Goal: Information Seeking & Learning: Find specific fact

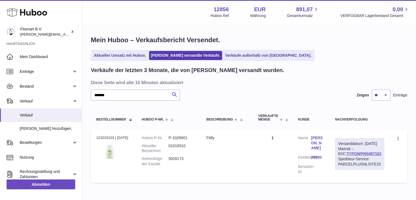
click at [118, 93] on input "*******" at bounding box center [135, 95] width 89 height 11
type input "**********"
click at [317, 142] on link "Jarkko Koivukorpi" at bounding box center [317, 143] width 13 height 16
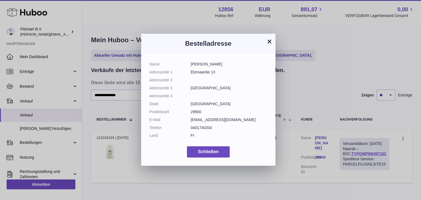
click at [272, 38] on button "×" at bounding box center [269, 41] width 7 height 7
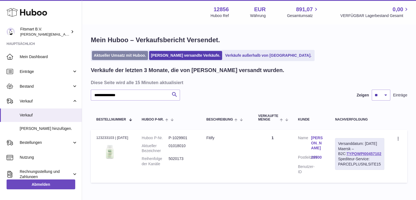
click at [125, 51] on link "Aktueller Umsatz mit Huboo." at bounding box center [120, 55] width 56 height 9
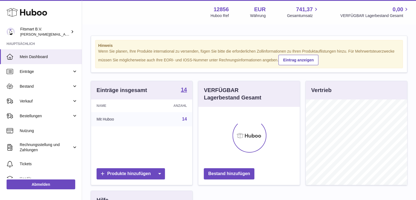
scroll to position [85, 102]
click at [16, 115] on link "Bestellungen" at bounding box center [41, 115] width 82 height 15
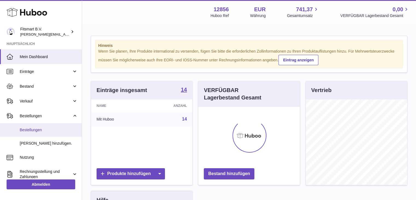
click at [36, 131] on span "Bestellungen" at bounding box center [49, 129] width 58 height 5
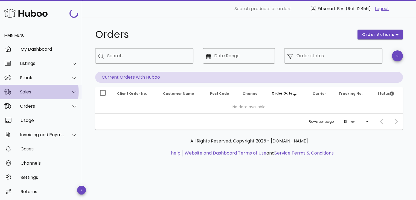
click at [40, 92] on div "Sales" at bounding box center [42, 91] width 45 height 5
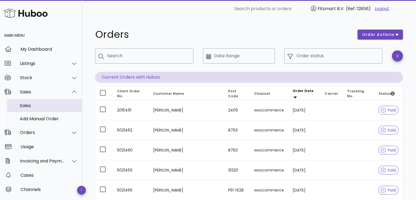
click at [35, 107] on div "Sales" at bounding box center [49, 105] width 58 height 5
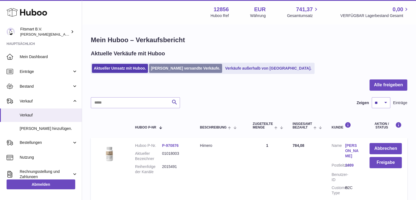
click at [191, 68] on link "Von Huboo versandte Verkäufe." at bounding box center [185, 68] width 73 height 9
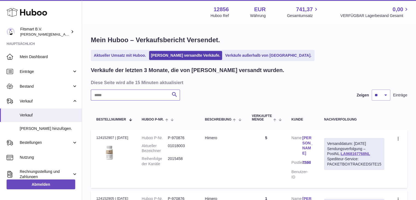
click at [134, 97] on input "text" at bounding box center [135, 95] width 89 height 11
paste input "**********"
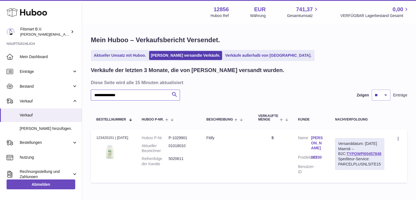
type input "**********"
click at [319, 140] on link "[PERSON_NAME]" at bounding box center [317, 143] width 13 height 16
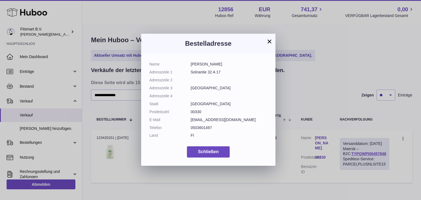
click at [268, 41] on button "×" at bounding box center [269, 41] width 7 height 7
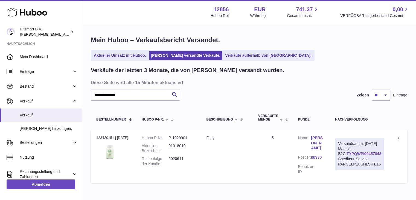
click at [352, 156] on link "TYPQWPI00457848" at bounding box center [364, 153] width 35 height 4
click at [317, 147] on link "[PERSON_NAME]" at bounding box center [317, 143] width 13 height 16
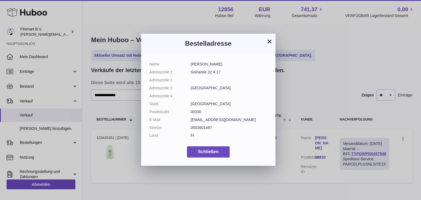
click at [267, 42] on button "×" at bounding box center [269, 41] width 7 height 7
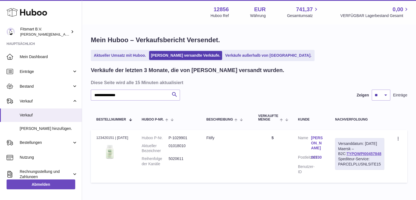
click at [179, 159] on dd "5020611" at bounding box center [182, 161] width 27 height 10
copy dd "5020611"
